Goal: Task Accomplishment & Management: Manage account settings

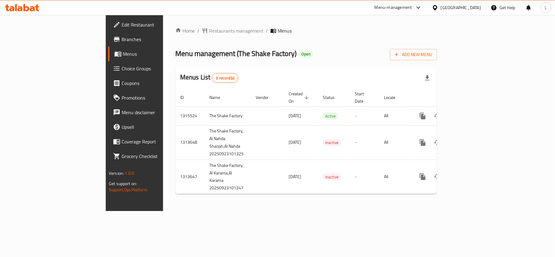
drag, startPoint x: 58, startPoint y: 26, endPoint x: 135, endPoint y: 9, distance: 78.5
click at [122, 26] on span "Edit Restaurant" at bounding box center [158, 24] width 72 height 7
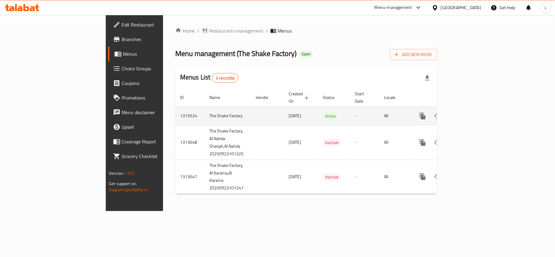
click at [175, 108] on td "1315524" at bounding box center [189, 116] width 29 height 19
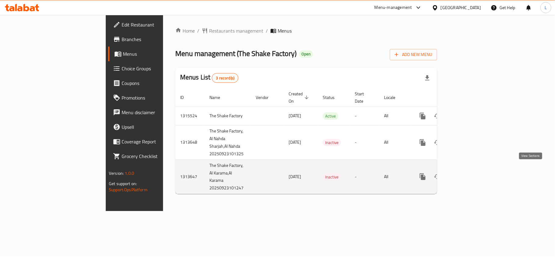
click at [470, 173] on icon "enhanced table" at bounding box center [466, 176] width 7 height 7
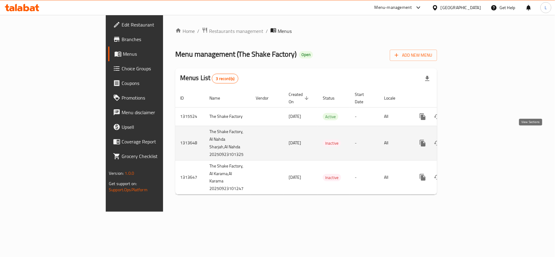
click at [469, 140] on icon "enhanced table" at bounding box center [466, 142] width 5 height 5
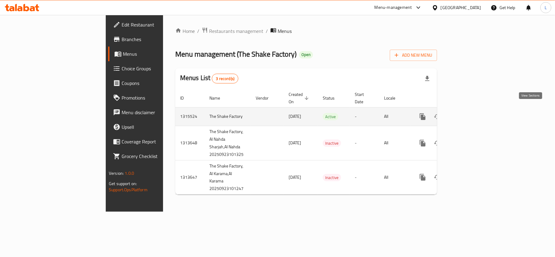
click at [470, 113] on icon "enhanced table" at bounding box center [466, 116] width 7 height 7
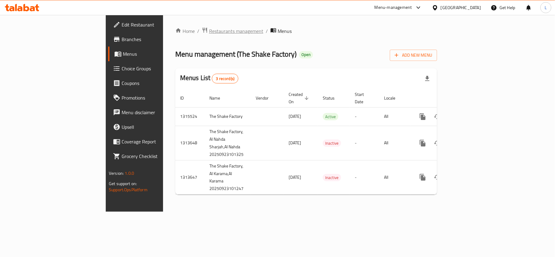
click at [209, 32] on span "Restaurants management" at bounding box center [236, 30] width 54 height 7
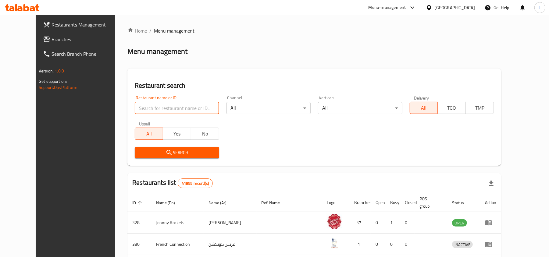
click at [186, 110] on input "search" at bounding box center [177, 108] width 84 height 12
type input "Just Shawarma"
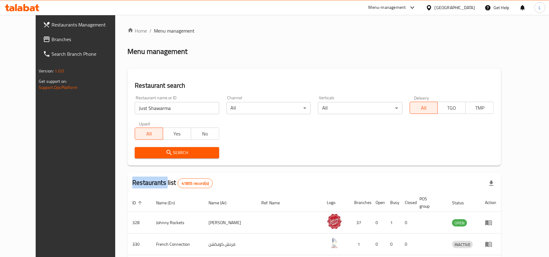
click at [183, 158] on div "Search" at bounding box center [176, 152] width 91 height 19
click at [178, 155] on span "Search" at bounding box center [177, 153] width 74 height 8
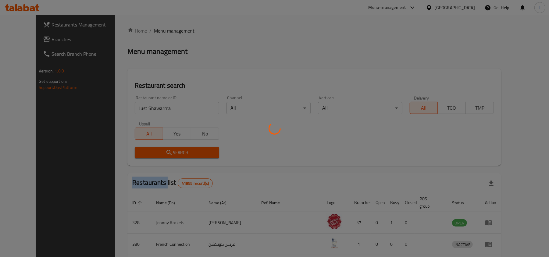
click at [178, 155] on div at bounding box center [274, 128] width 549 height 257
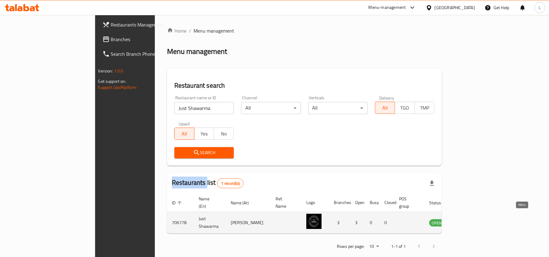
click at [468, 221] on icon "enhanced table" at bounding box center [464, 223] width 7 height 5
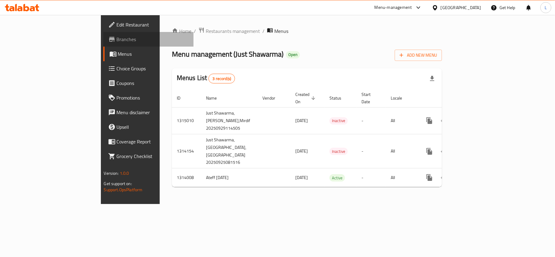
click at [117, 37] on span "Branches" at bounding box center [153, 39] width 72 height 7
click at [206, 29] on span "Restaurants management" at bounding box center [233, 30] width 54 height 7
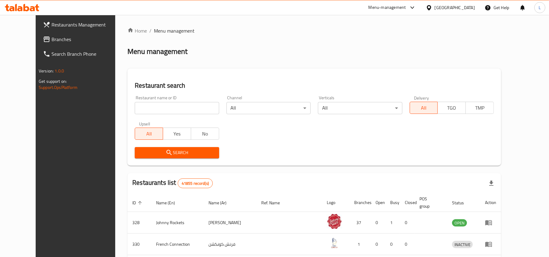
click at [472, 10] on div "[GEOGRAPHIC_DATA]" at bounding box center [454, 7] width 40 height 7
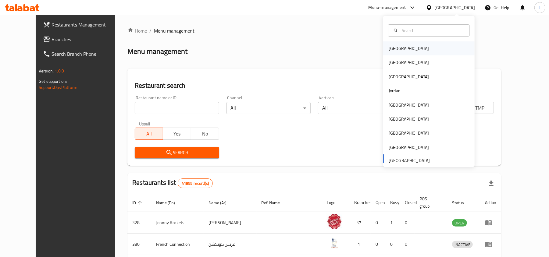
click at [390, 48] on div "[GEOGRAPHIC_DATA]" at bounding box center [408, 48] width 40 height 7
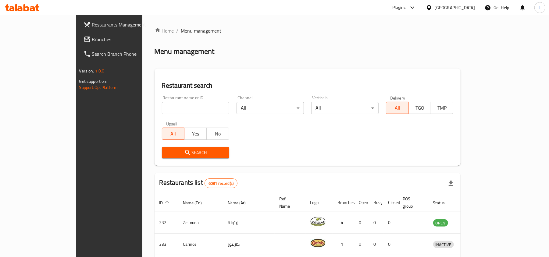
click at [92, 40] on span "Branches" at bounding box center [127, 39] width 71 height 7
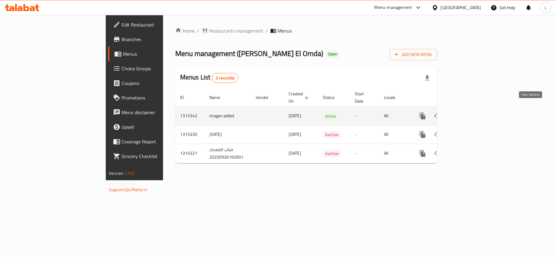
click at [469, 113] on icon "enhanced table" at bounding box center [466, 115] width 5 height 5
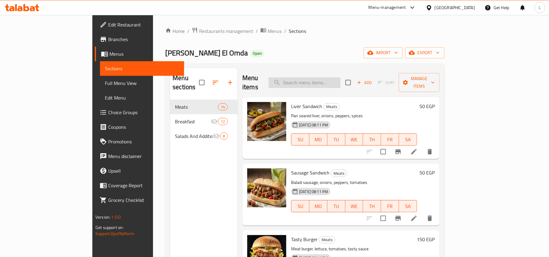
paste input "Off"
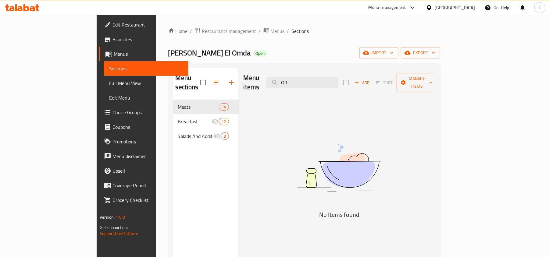
type input "Off"
click at [112, 24] on span "Edit Restaurant" at bounding box center [147, 24] width 71 height 7
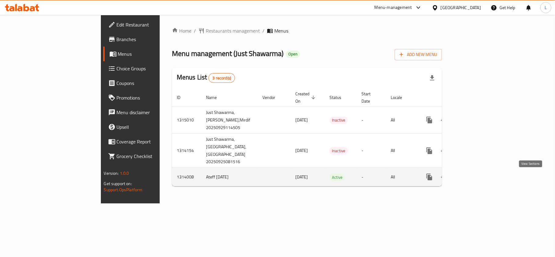
click at [477, 175] on icon "enhanced table" at bounding box center [472, 176] width 7 height 7
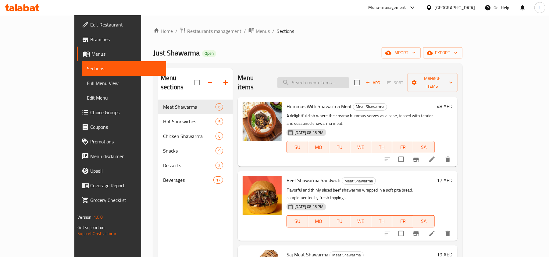
click at [341, 82] on input "search" at bounding box center [313, 82] width 72 height 11
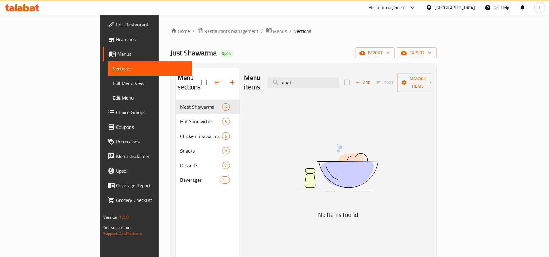
type input "dual"
click at [204, 28] on span "Restaurants management" at bounding box center [231, 30] width 54 height 7
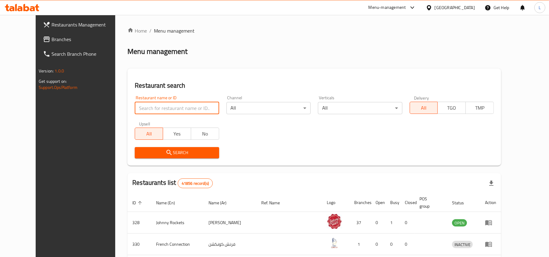
click at [135, 105] on input "search" at bounding box center [177, 108] width 84 height 12
paste input "top taza shawarma and gri"
type input "top taza shawarma and gri"
click at [144, 152] on span "Search" at bounding box center [177, 153] width 74 height 8
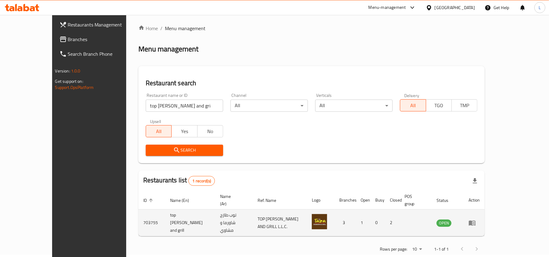
scroll to position [3, 0]
click at [474, 221] on icon "enhanced table" at bounding box center [473, 222] width 2 height 2
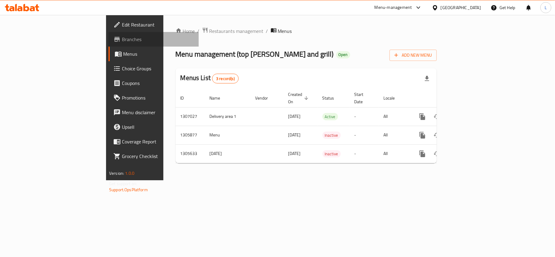
click at [122, 38] on span "Branches" at bounding box center [158, 39] width 72 height 7
